Goal: Transaction & Acquisition: Purchase product/service

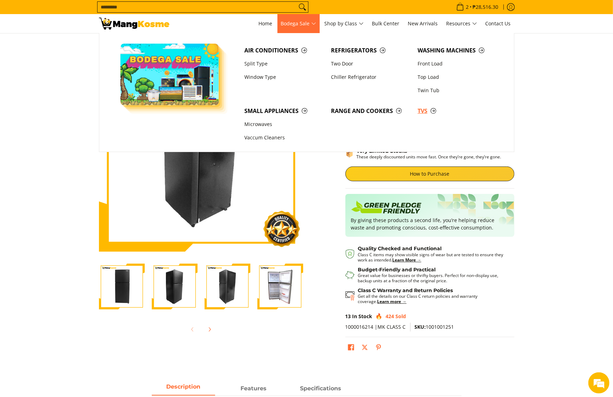
click at [428, 110] on span "TVs" at bounding box center [457, 111] width 80 height 9
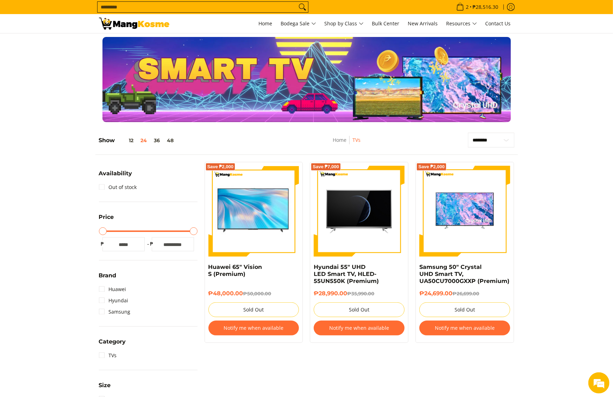
click at [247, 5] on input "Search..." at bounding box center [196, 7] width 199 height 11
